Goal: Information Seeking & Learning: Obtain resource

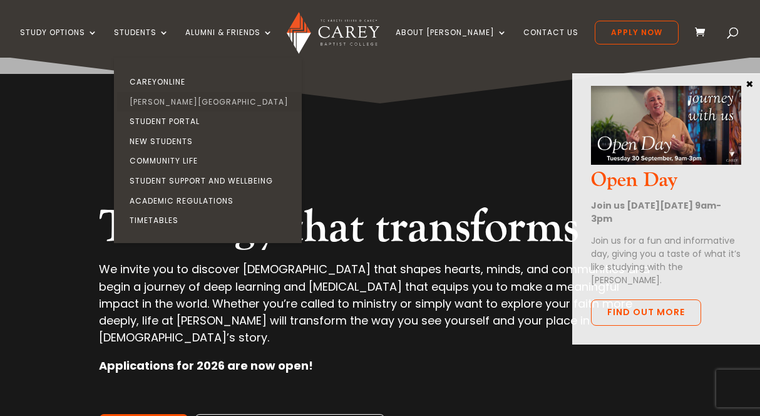
click at [184, 97] on link "[PERSON_NAME][GEOGRAPHIC_DATA]" at bounding box center [211, 102] width 188 height 20
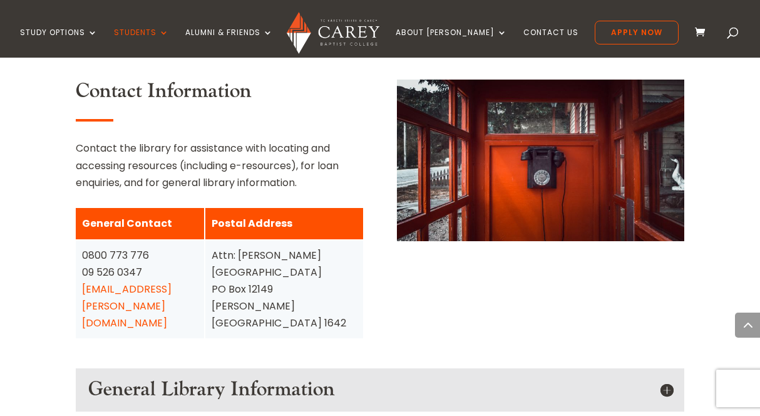
scroll to position [1565, 0]
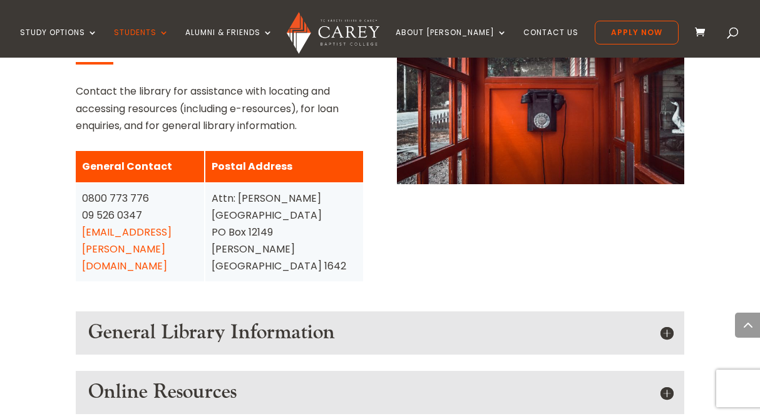
click at [233, 380] on h5 "Online Resources" at bounding box center [379, 392] width 583 height 24
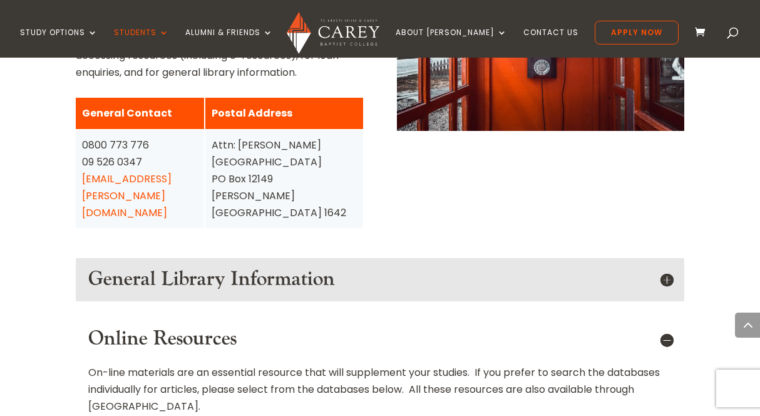
scroll to position [1690, 0]
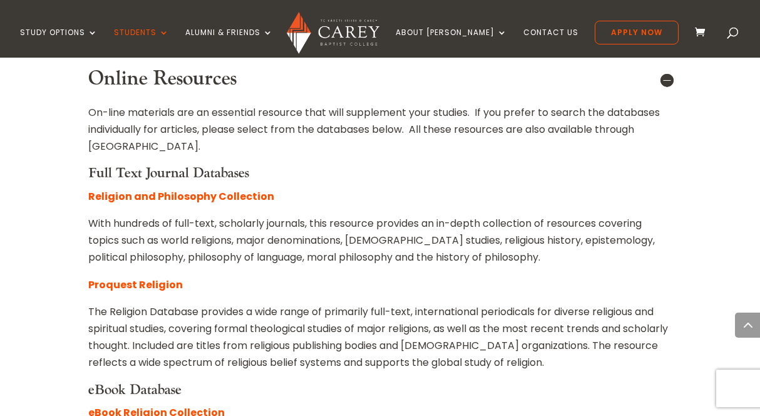
scroll to position [1816, 0]
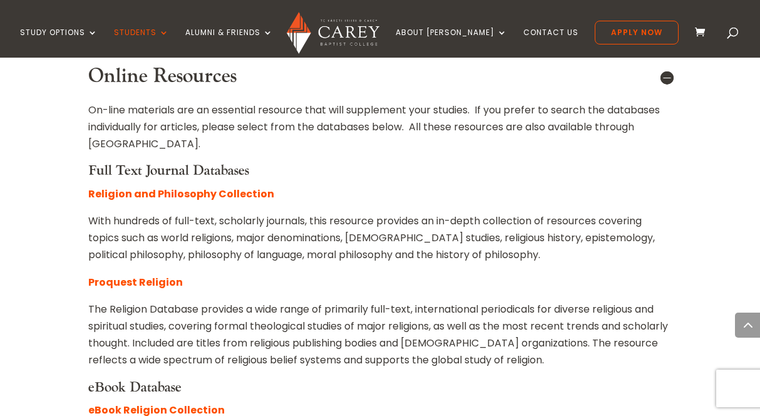
scroll to position [2003, 0]
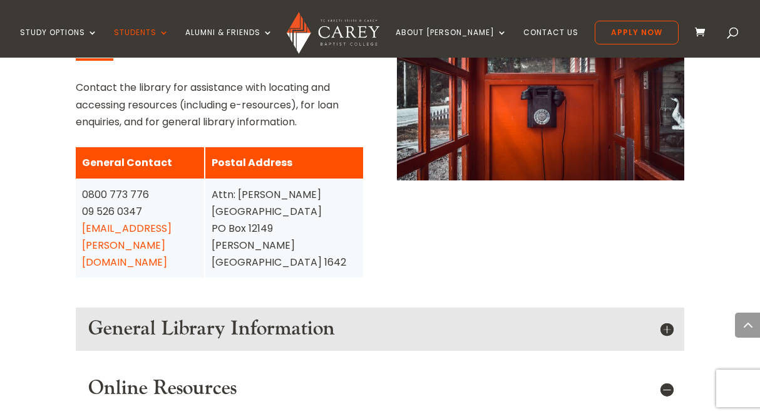
scroll to position [1315, 0]
